Goal: Book appointment/travel/reservation

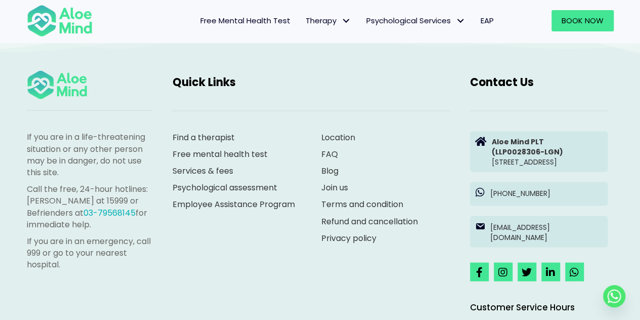
scroll to position [2869, 0]
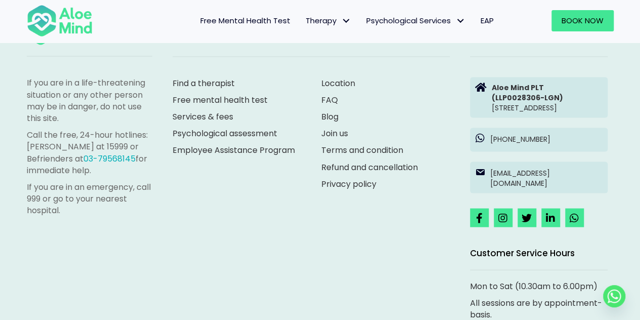
click at [224, 29] on link "Free Mental Health Test" at bounding box center [245, 20] width 105 height 21
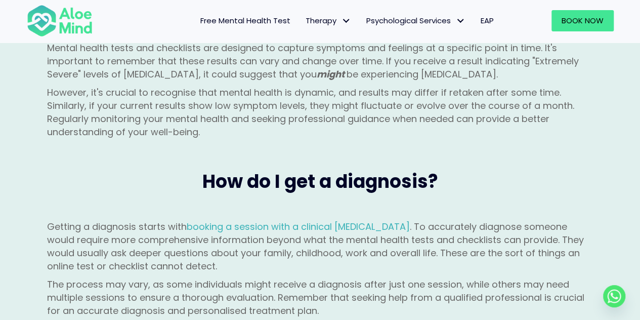
scroll to position [1468, 0]
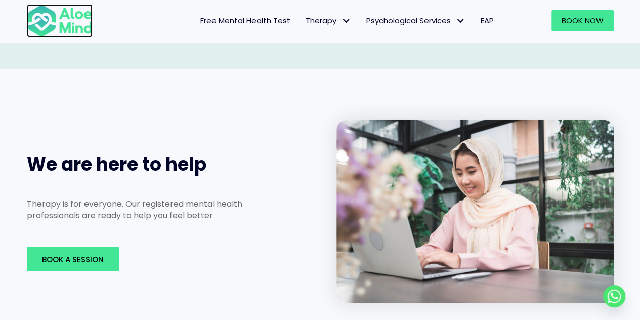
click at [62, 18] on img at bounding box center [60, 20] width 66 height 33
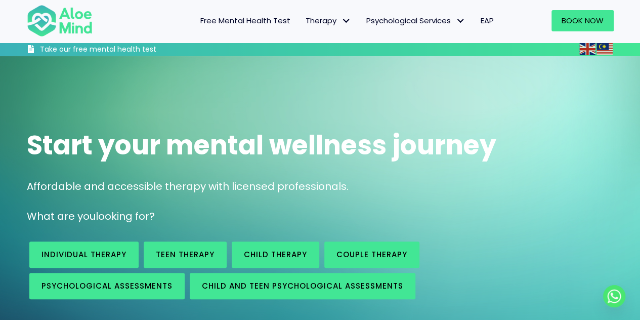
scroll to position [51, 0]
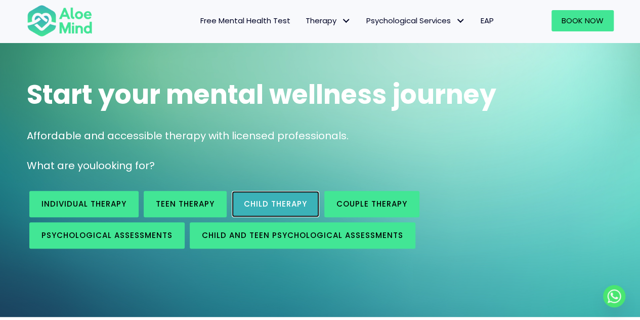
click at [299, 204] on span "Child Therapy" at bounding box center [275, 203] width 63 height 11
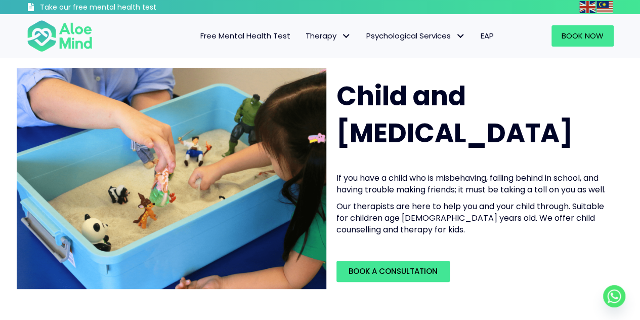
scroll to position [202, 0]
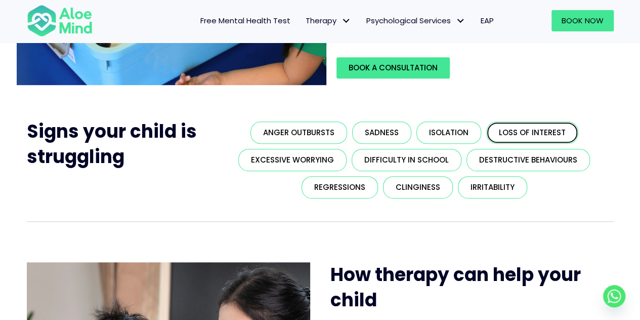
click at [527, 138] on span "Loss of interest" at bounding box center [532, 132] width 67 height 11
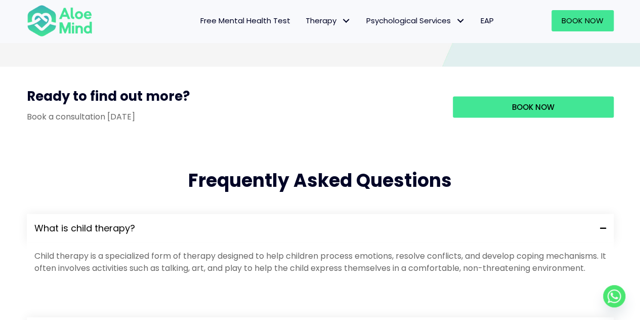
scroll to position [902, 0]
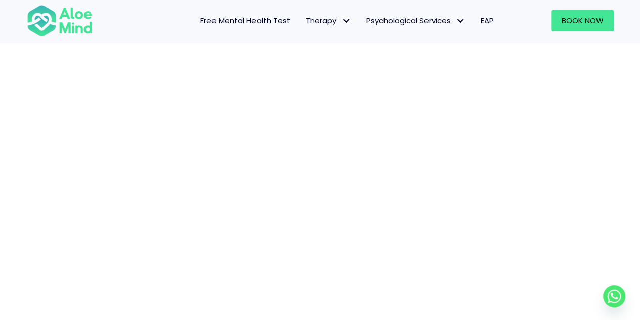
scroll to position [155, 0]
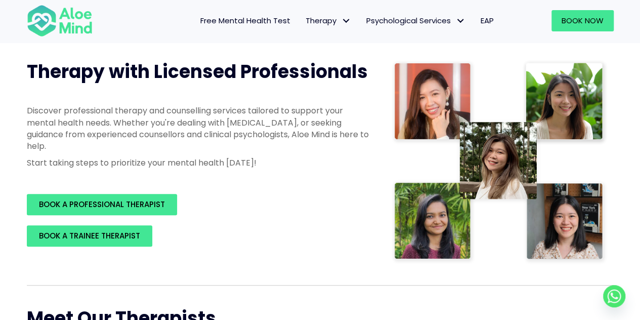
scroll to position [101, 0]
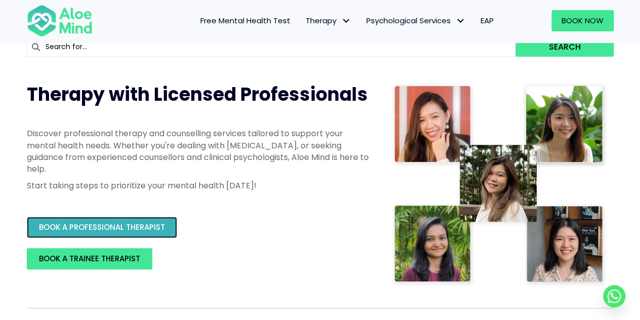
click at [106, 220] on link "BOOK A PROFESSIONAL THERAPIST" at bounding box center [102, 227] width 150 height 21
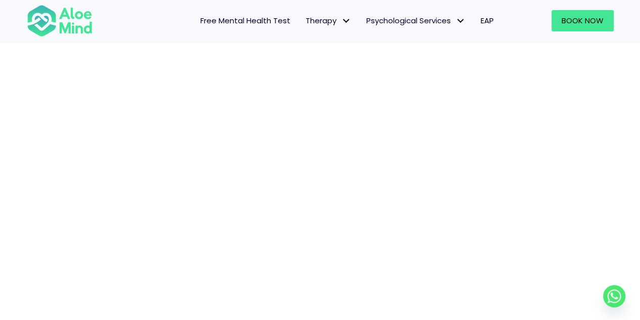
scroll to position [155, 0]
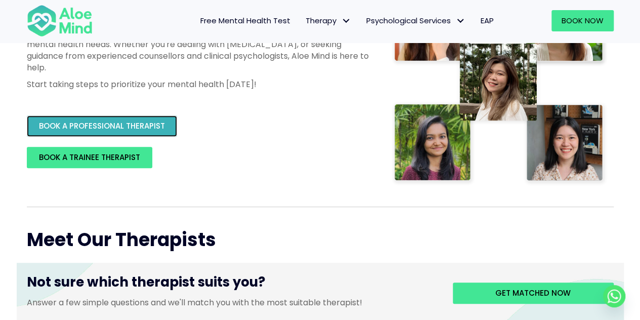
click at [124, 129] on span "BOOK A PROFESSIONAL THERAPIST" at bounding box center [102, 125] width 126 height 11
